Goal: Task Accomplishment & Management: Manage account settings

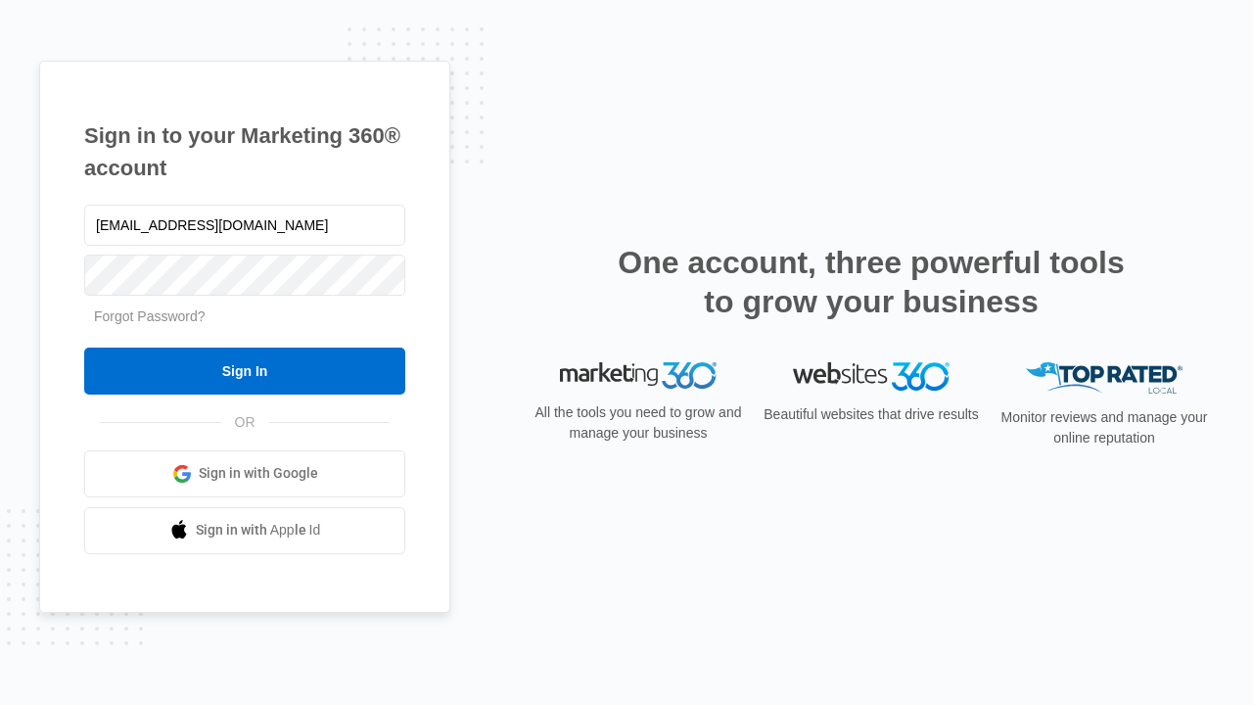
type input "[EMAIL_ADDRESS][DOMAIN_NAME]"
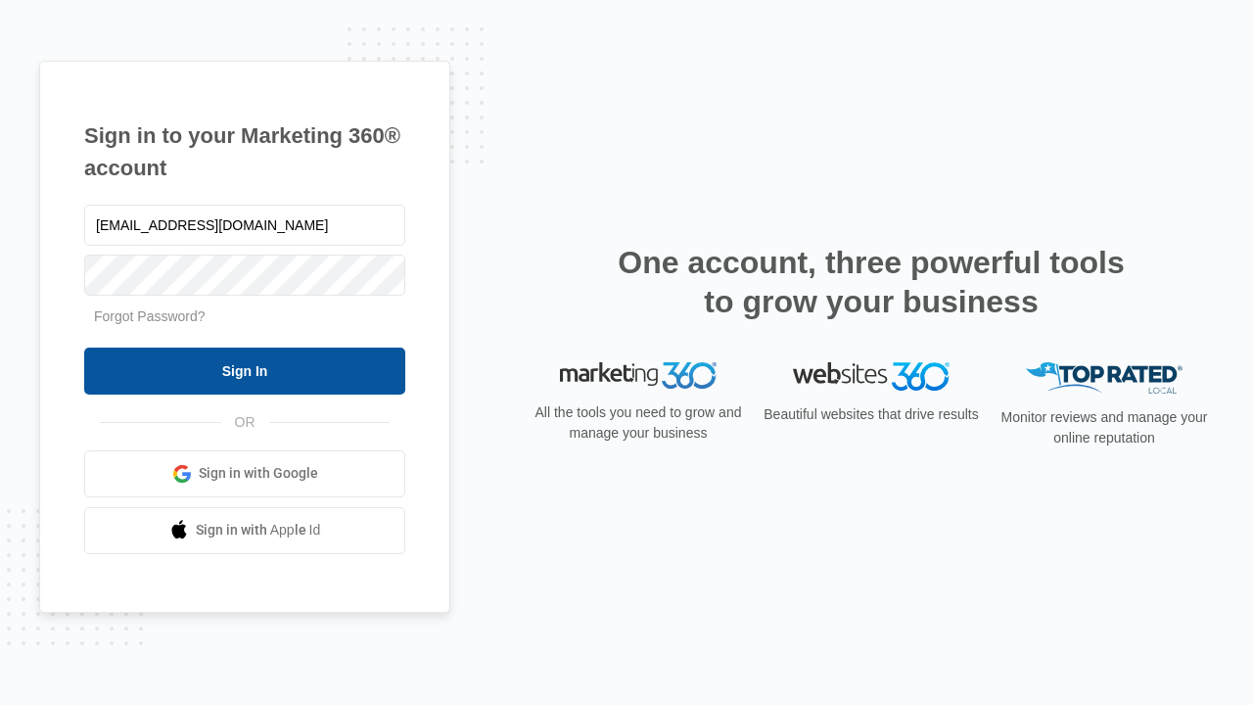
click at [245, 370] on input "Sign In" at bounding box center [244, 371] width 321 height 47
